Goal: Download file/media

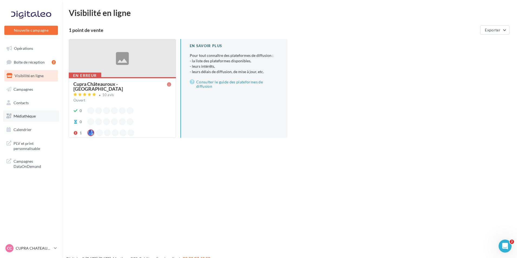
click at [39, 118] on link "Médiathèque" at bounding box center [31, 115] width 56 height 11
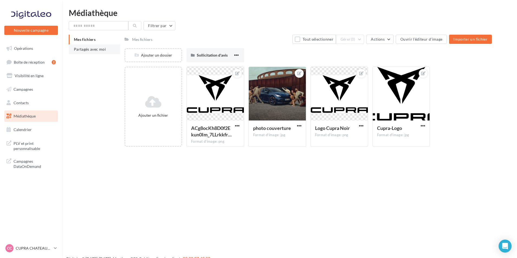
click at [99, 50] on span "Partagés avec moi" at bounding box center [90, 49] width 32 height 5
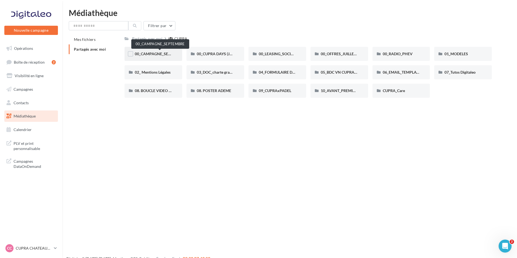
click at [146, 53] on span "00_CAMPAGNE_SEPTEMBRE" at bounding box center [160, 53] width 51 height 5
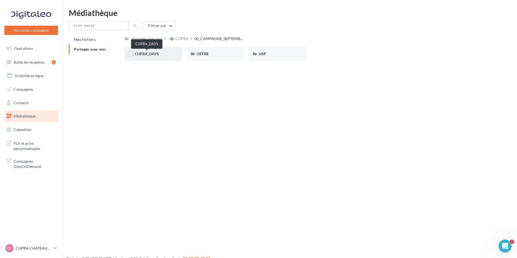
click at [156, 56] on span "CUPRA_DAYS" at bounding box center [147, 53] width 24 height 5
click at [233, 59] on div "OFFRE" at bounding box center [216, 54] width 58 height 14
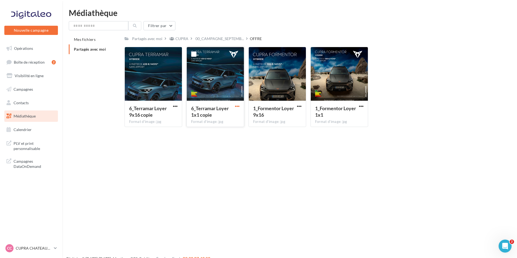
click at [239, 105] on span "button" at bounding box center [237, 106] width 5 height 5
click at [234, 118] on button "Télécharger" at bounding box center [214, 117] width 54 height 14
click at [363, 105] on span "button" at bounding box center [361, 106] width 5 height 5
click at [349, 115] on button "Télécharger" at bounding box center [338, 117] width 54 height 14
click at [29, 118] on span "Médiathèque" at bounding box center [25, 116] width 22 height 5
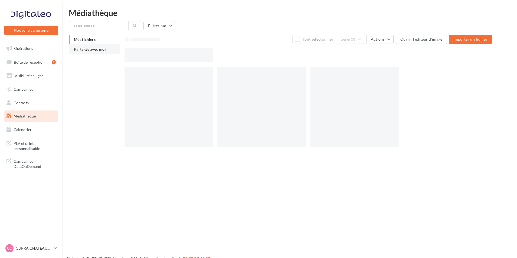
click at [102, 50] on span "Partagés avec moi" at bounding box center [90, 49] width 32 height 5
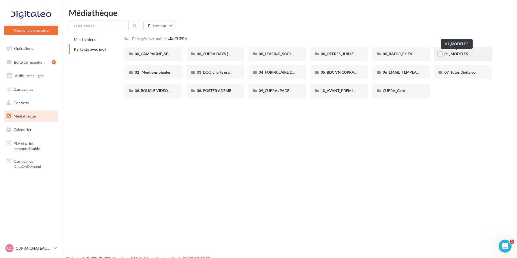
click at [455, 53] on span "01_MODELES" at bounding box center [457, 53] width 24 height 5
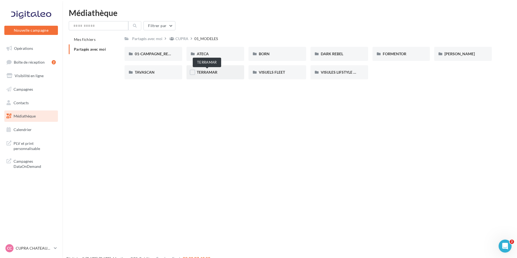
click at [216, 70] on span "TERRAMAR" at bounding box center [207, 72] width 21 height 5
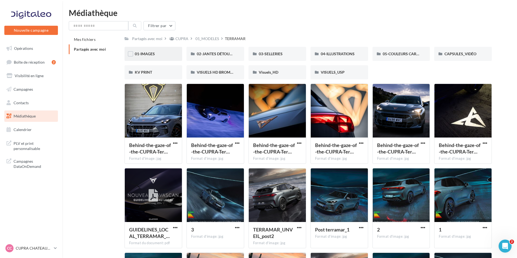
click at [167, 51] on div "01-IMAGES" at bounding box center [153, 53] width 37 height 5
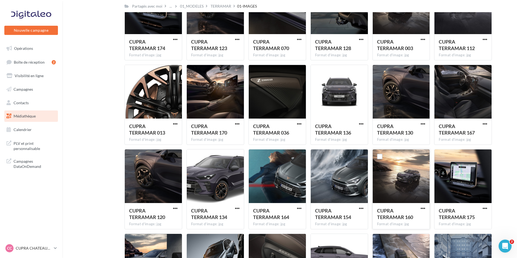
scroll to position [553, 0]
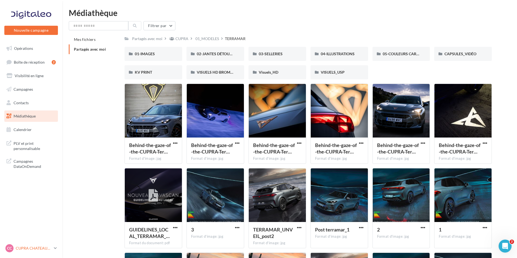
click at [31, 250] on p "CUPRA CHATEAUROUX" at bounding box center [34, 248] width 36 height 5
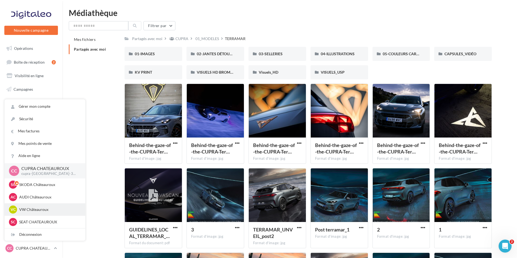
click at [51, 207] on div "VC VW Châteauroux vw-alse-36007" at bounding box center [45, 210] width 72 height 8
